Goal: Task Accomplishment & Management: Manage account settings

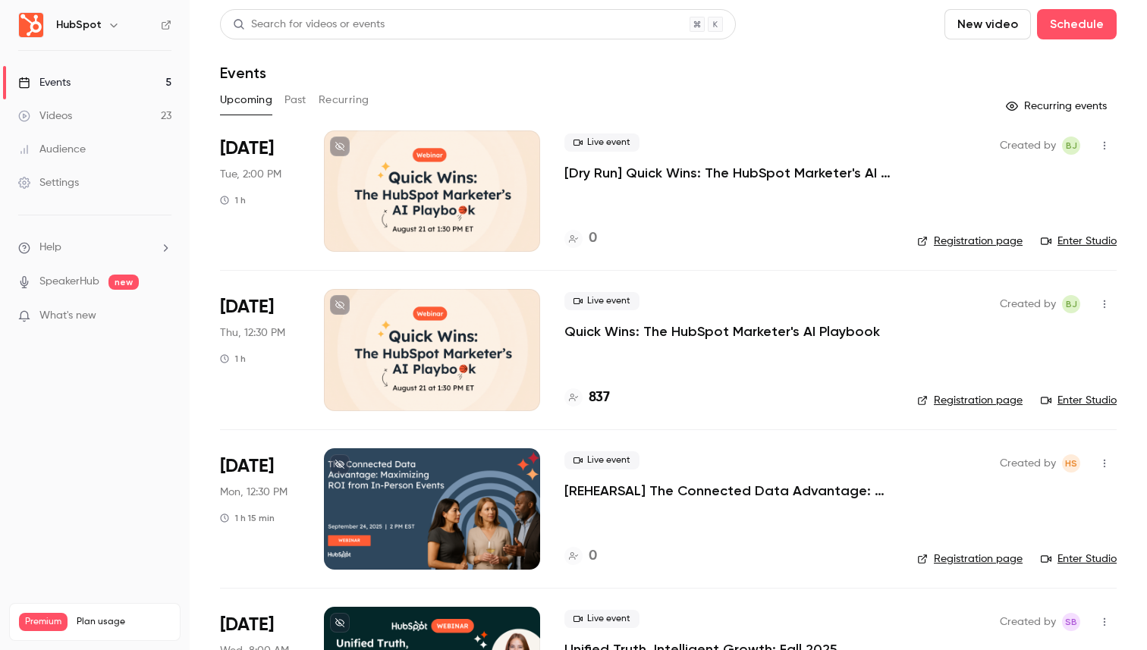
click at [762, 171] on p "[Dry Run] Quick Wins: The HubSpot Marketer's AI Playbook" at bounding box center [728, 173] width 328 height 18
click at [1082, 254] on li "[DATE] Tue, 2:00 PM 1 h Live event [Dry Run] Quick Wins: The HubSpot Marketer's…" at bounding box center [668, 200] width 897 height 140
click at [1084, 238] on link "Enter Studio" at bounding box center [1079, 241] width 76 height 15
click at [1088, 408] on div "Created by BJ Registration page Enter Studio" at bounding box center [1016, 349] width 199 height 121
click at [1088, 404] on link "Enter Studio" at bounding box center [1079, 400] width 76 height 15
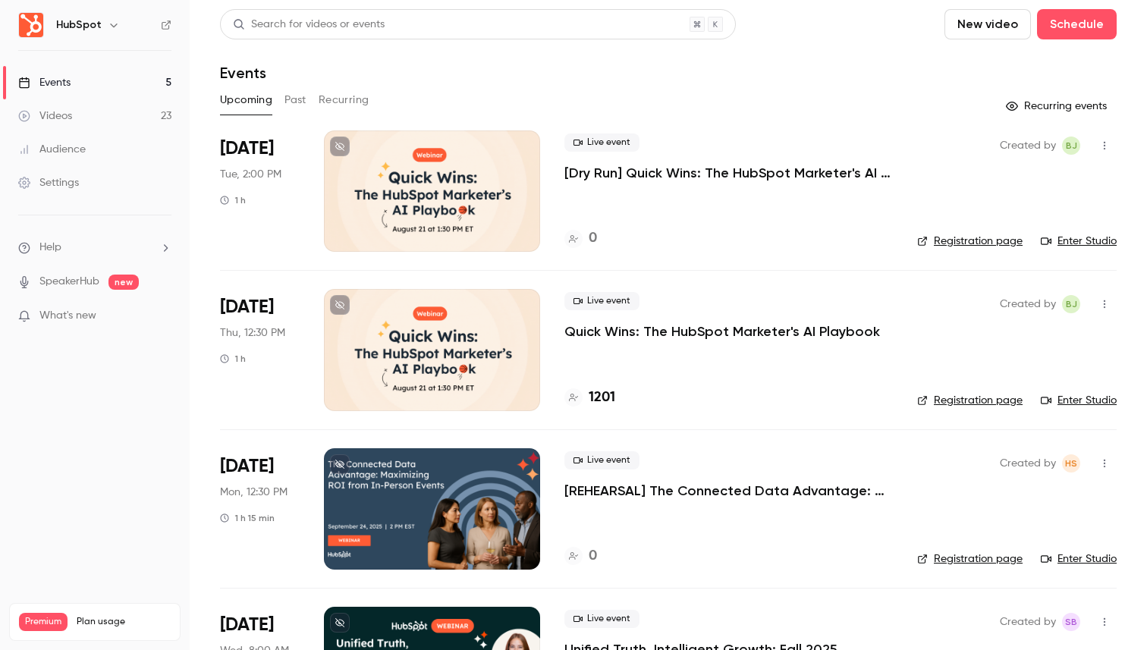
click at [1083, 234] on link "Enter Studio" at bounding box center [1079, 241] width 76 height 15
click at [1078, 400] on link "Enter Studio" at bounding box center [1079, 400] width 76 height 15
click at [1091, 235] on link "Enter Studio" at bounding box center [1079, 241] width 76 height 15
click at [674, 331] on p "Quick Wins: The HubSpot Marketer's AI Playbook" at bounding box center [722, 331] width 316 height 18
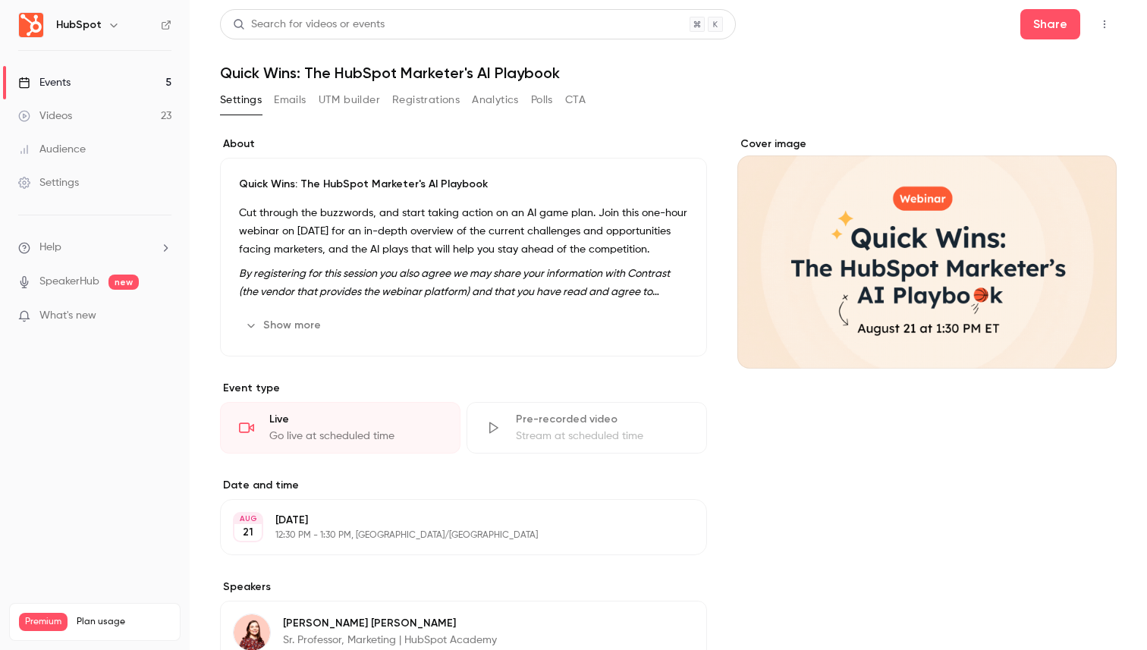
scroll to position [247, 0]
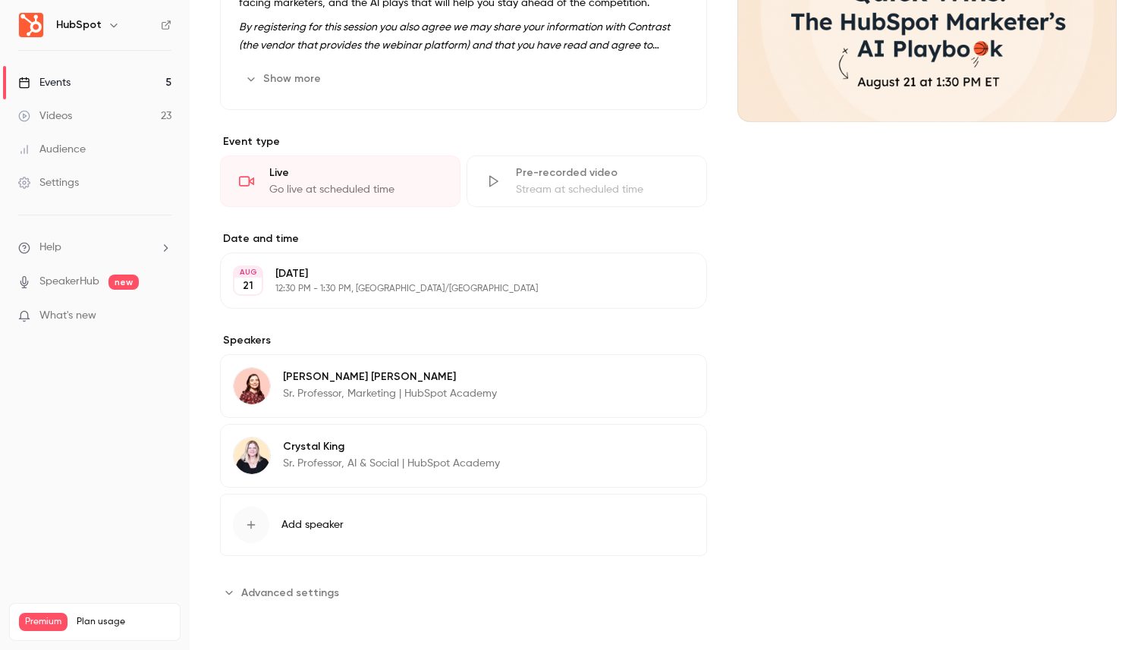
click at [302, 598] on span "Advanced settings" at bounding box center [290, 593] width 98 height 16
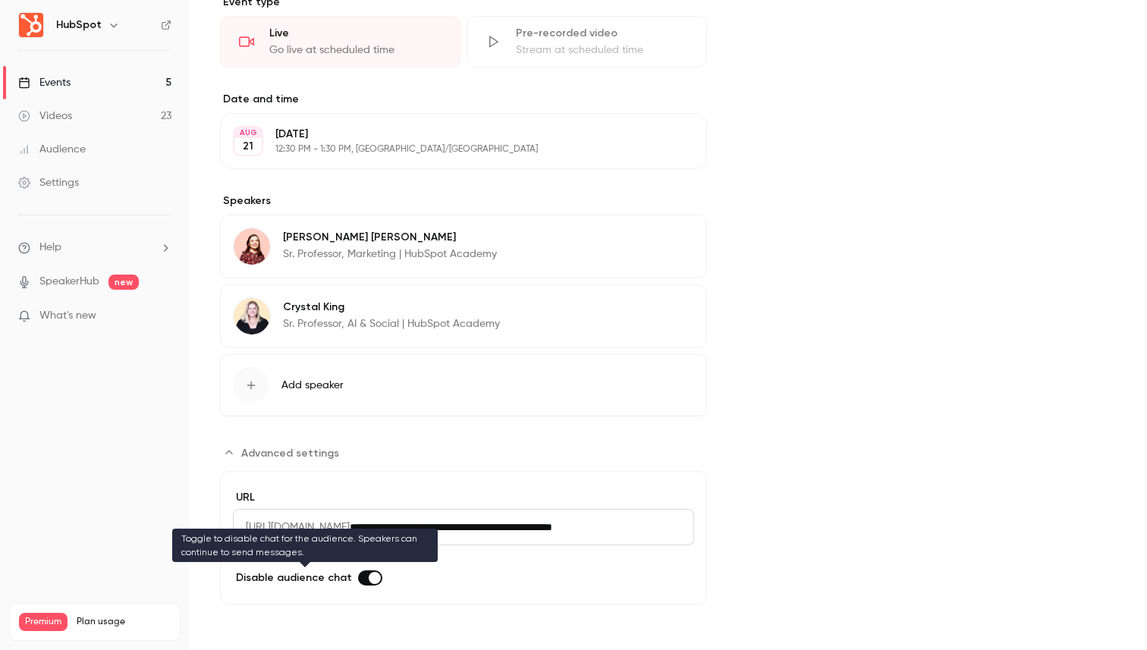
click at [369, 584] on label "Advanced settings" at bounding box center [370, 577] width 24 height 15
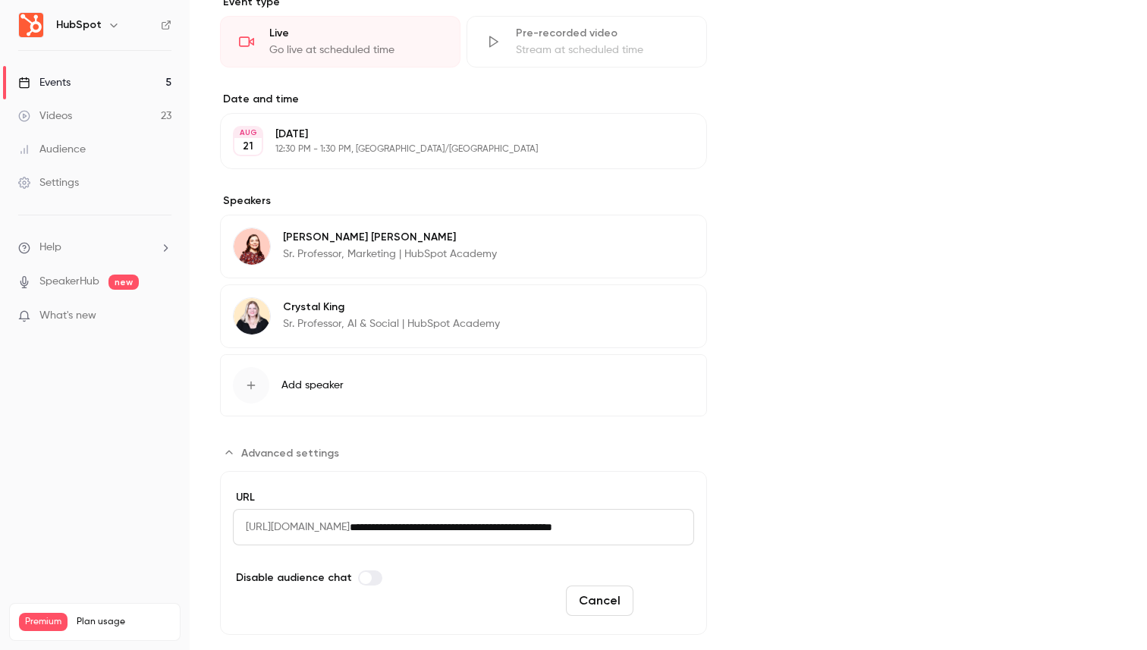
click at [677, 594] on button "Save" at bounding box center [666, 601] width 55 height 30
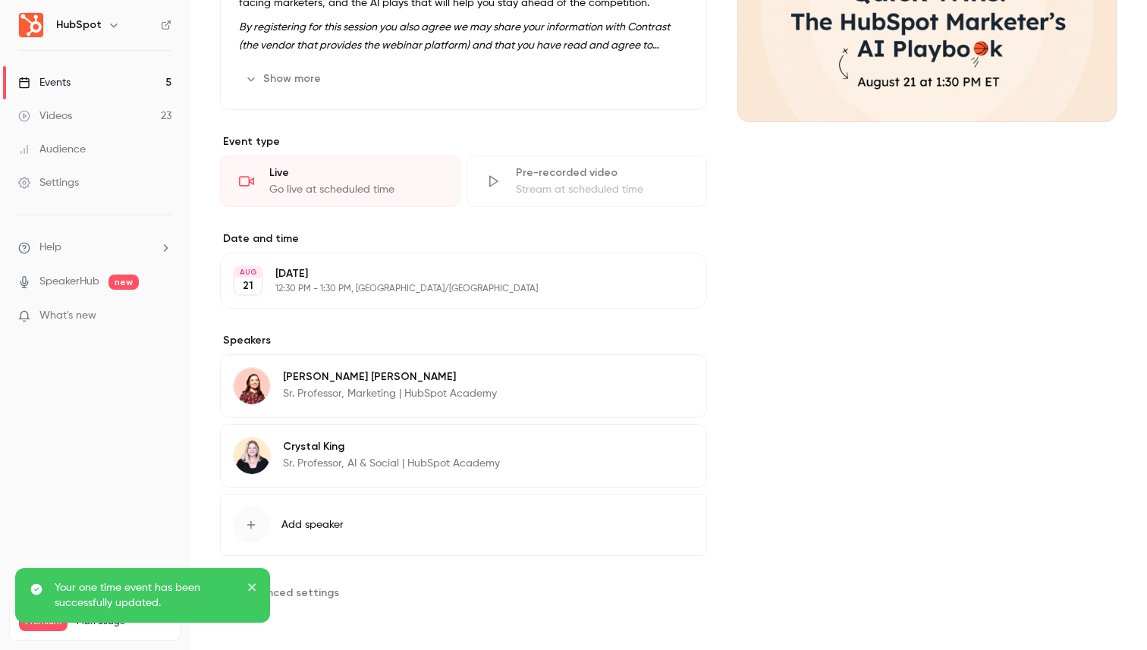
scroll to position [0, 0]
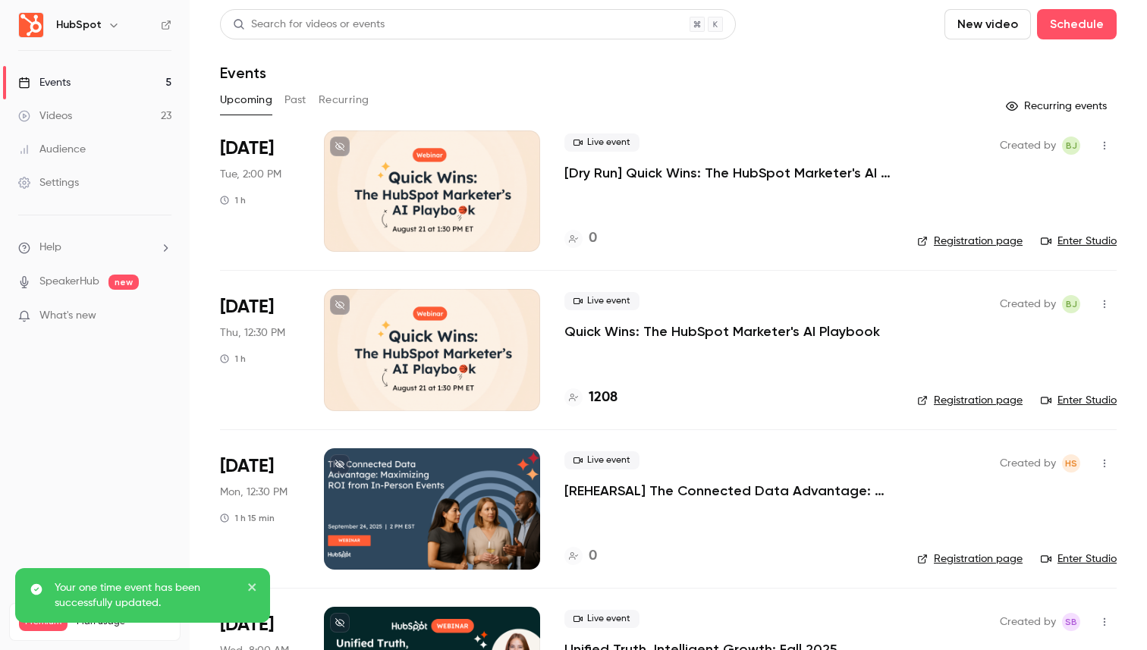
click at [599, 174] on p "[Dry Run] Quick Wins: The HubSpot Marketer's AI Playbook" at bounding box center [728, 173] width 328 height 18
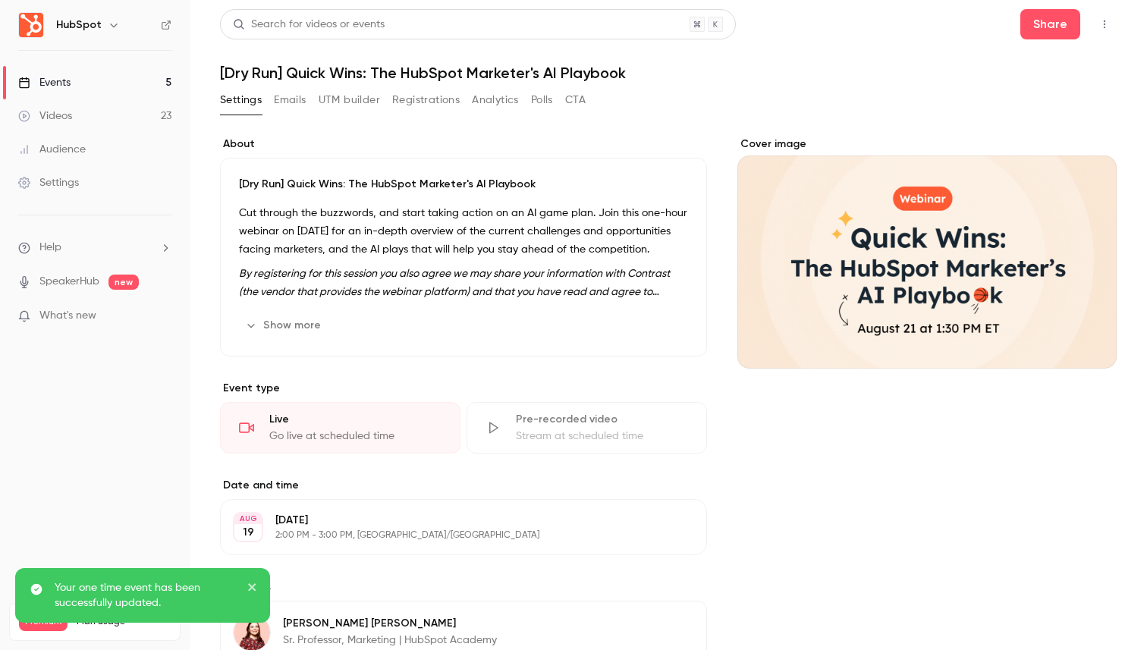
scroll to position [247, 0]
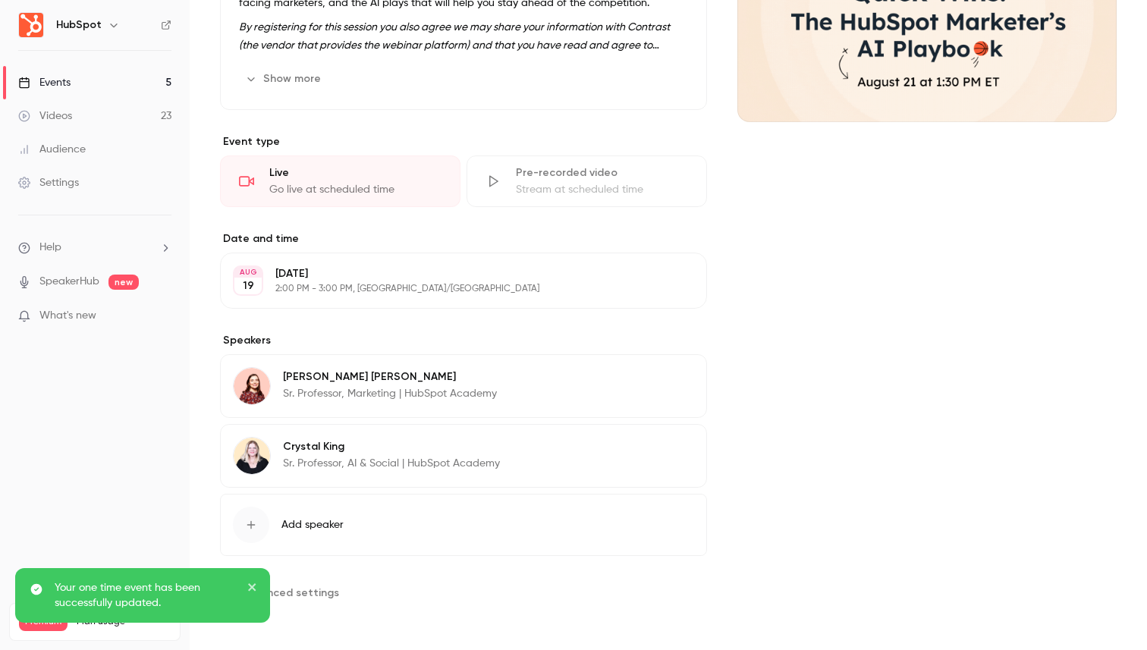
click at [319, 595] on span "Advanced settings" at bounding box center [290, 593] width 98 height 16
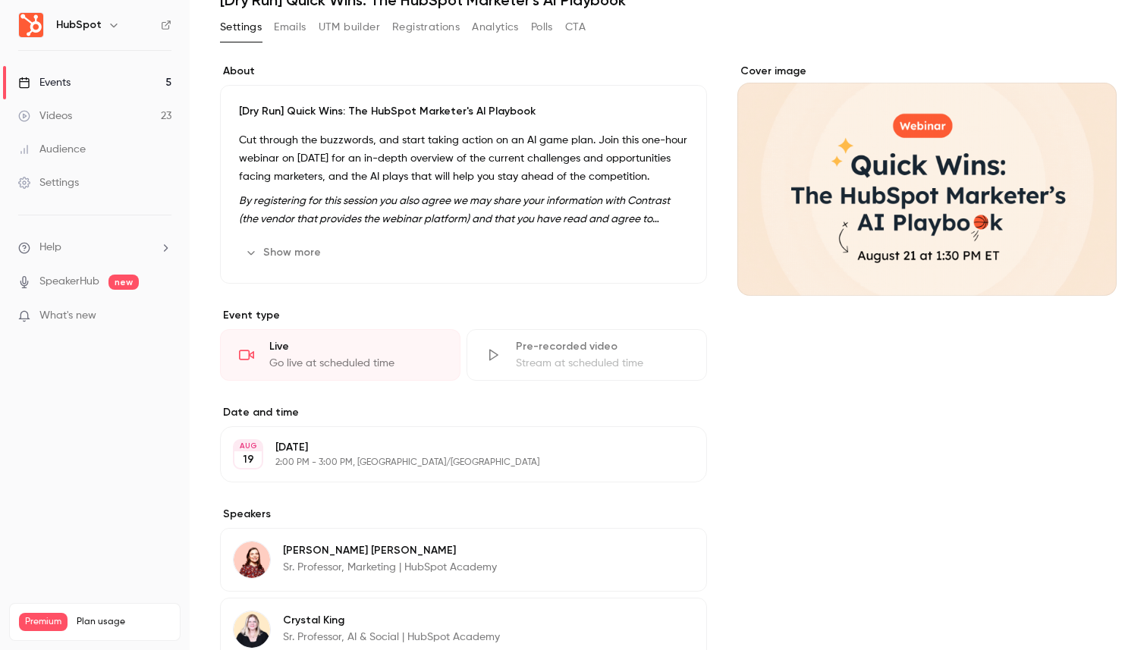
scroll to position [0, 0]
